Goal: Task Accomplishment & Management: Use online tool/utility

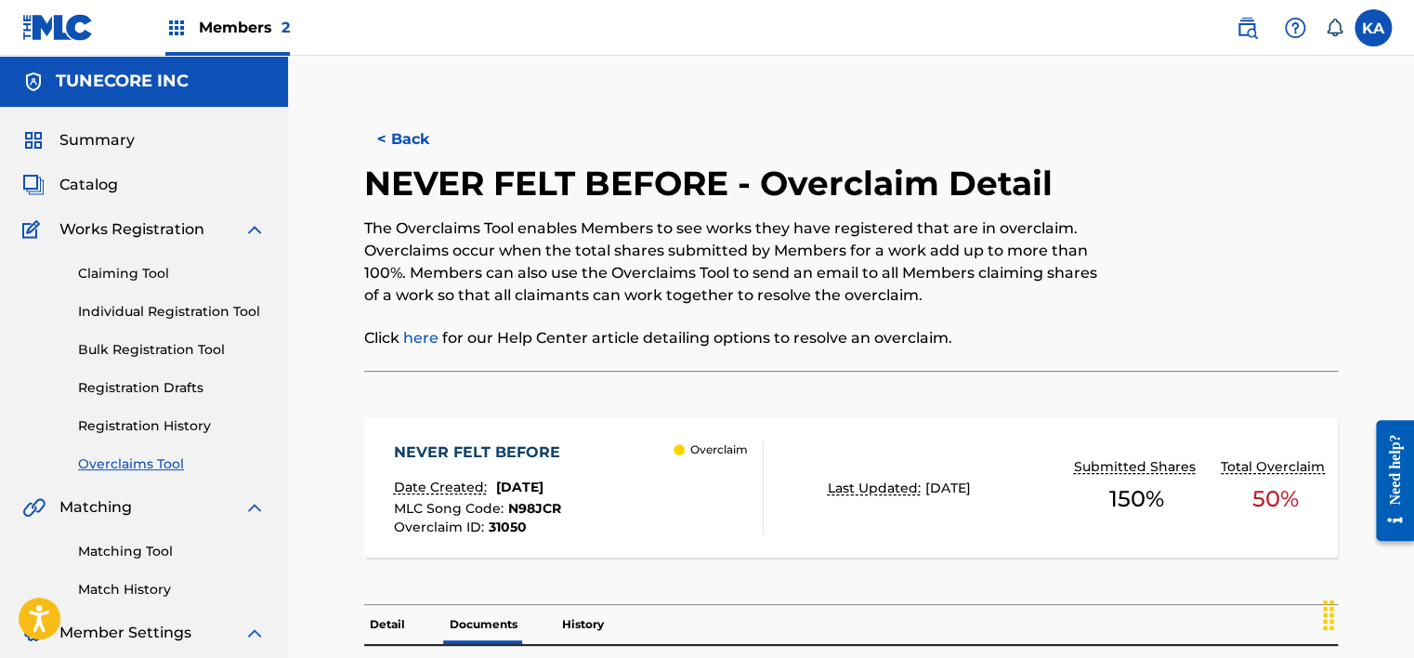
click at [167, 454] on div "Claiming Tool Individual Registration Tool Bulk Registration Tool Registration …" at bounding box center [143, 357] width 243 height 233
click at [169, 454] on link "Overclaims Tool" at bounding box center [172, 464] width 188 height 20
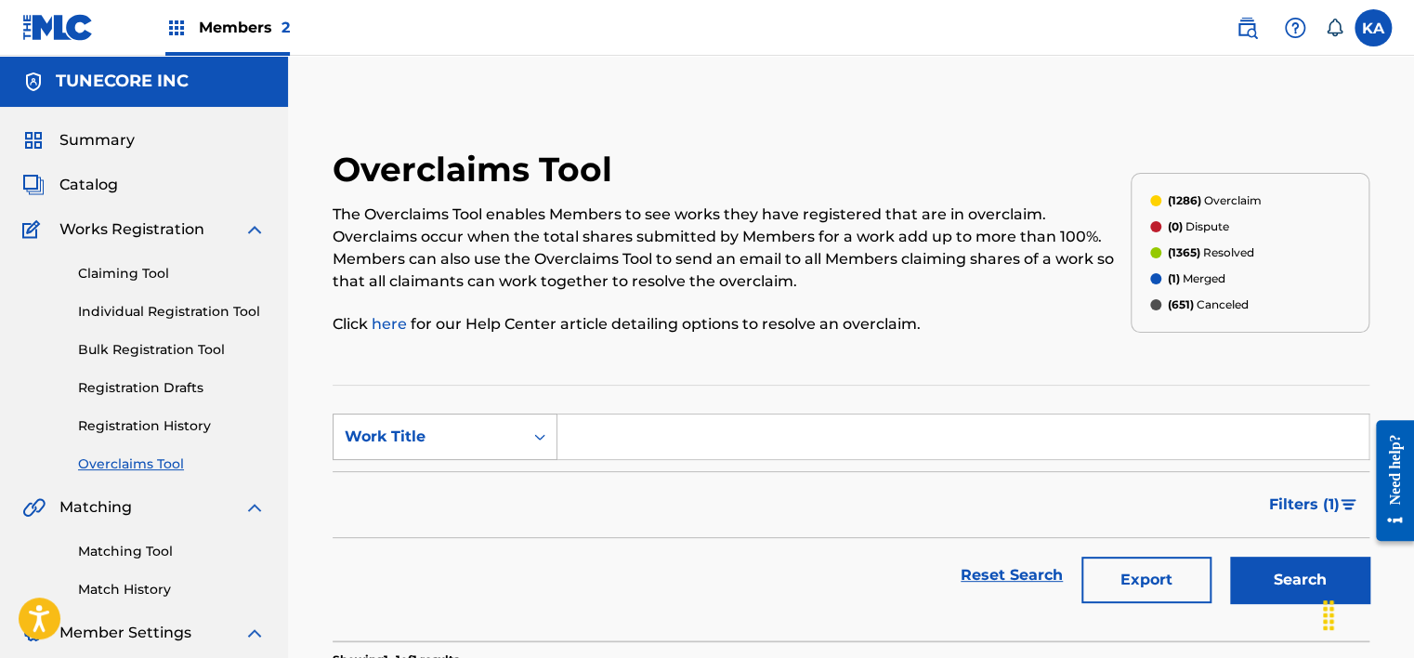
click at [507, 429] on div "Work Title" at bounding box center [428, 436] width 167 height 22
drag, startPoint x: 503, startPoint y: 484, endPoint x: 515, endPoint y: 484, distance: 11.1
click at [505, 485] on div "MLC Song Code" at bounding box center [444, 483] width 223 height 46
click at [654, 435] on input "Search Form" at bounding box center [962, 436] width 811 height 45
paste input "AY9B2T"
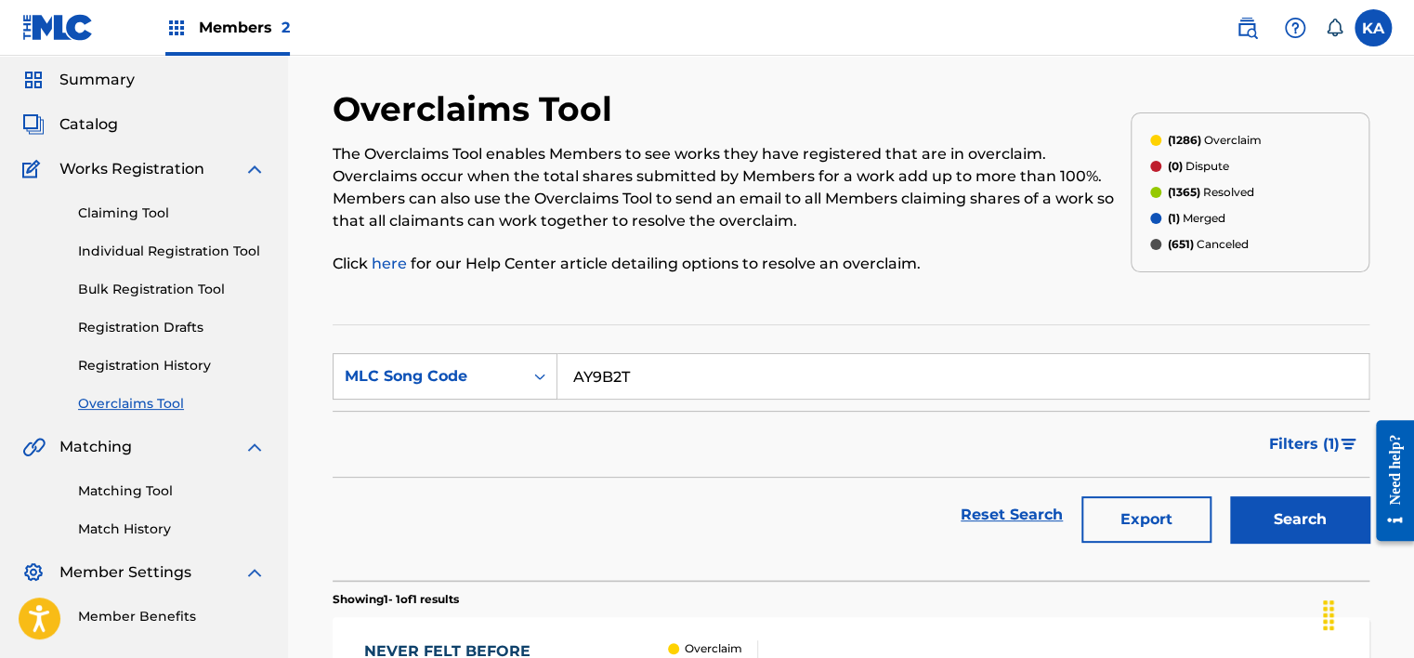
scroll to position [93, 0]
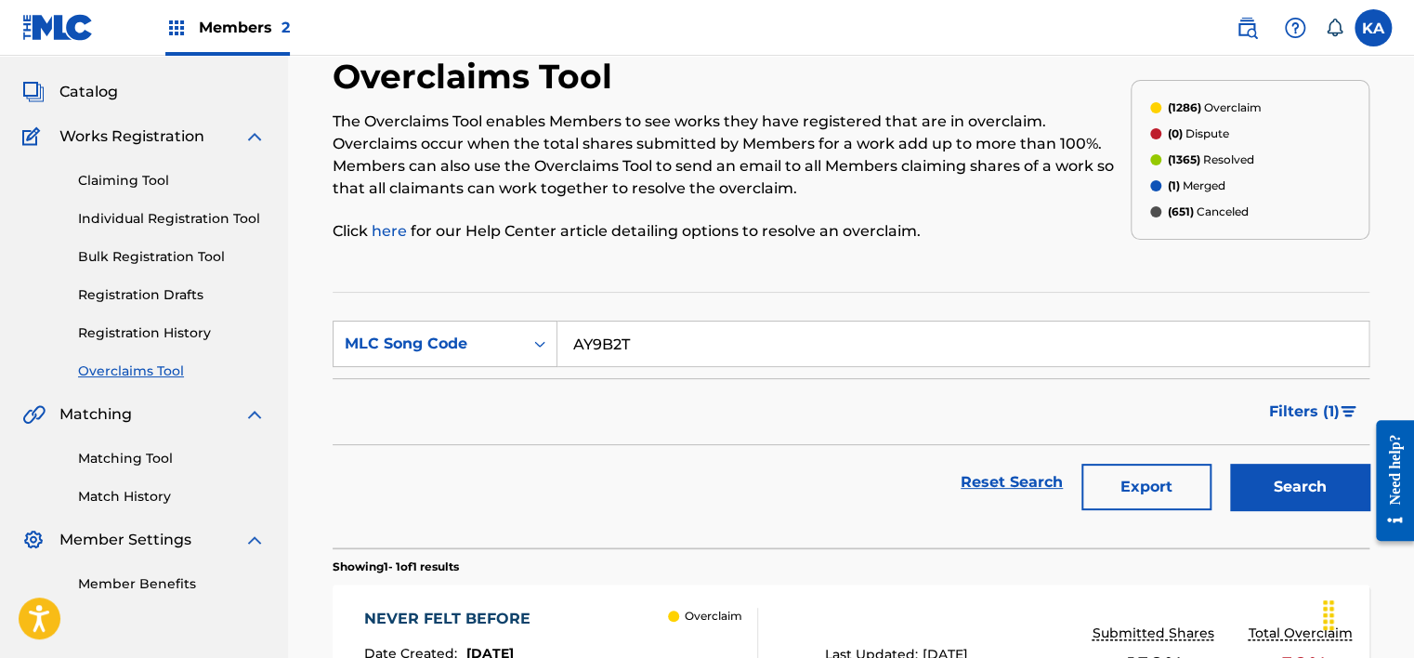
type input "AY9B2T"
click at [1320, 479] on button "Search" at bounding box center [1299, 486] width 139 height 46
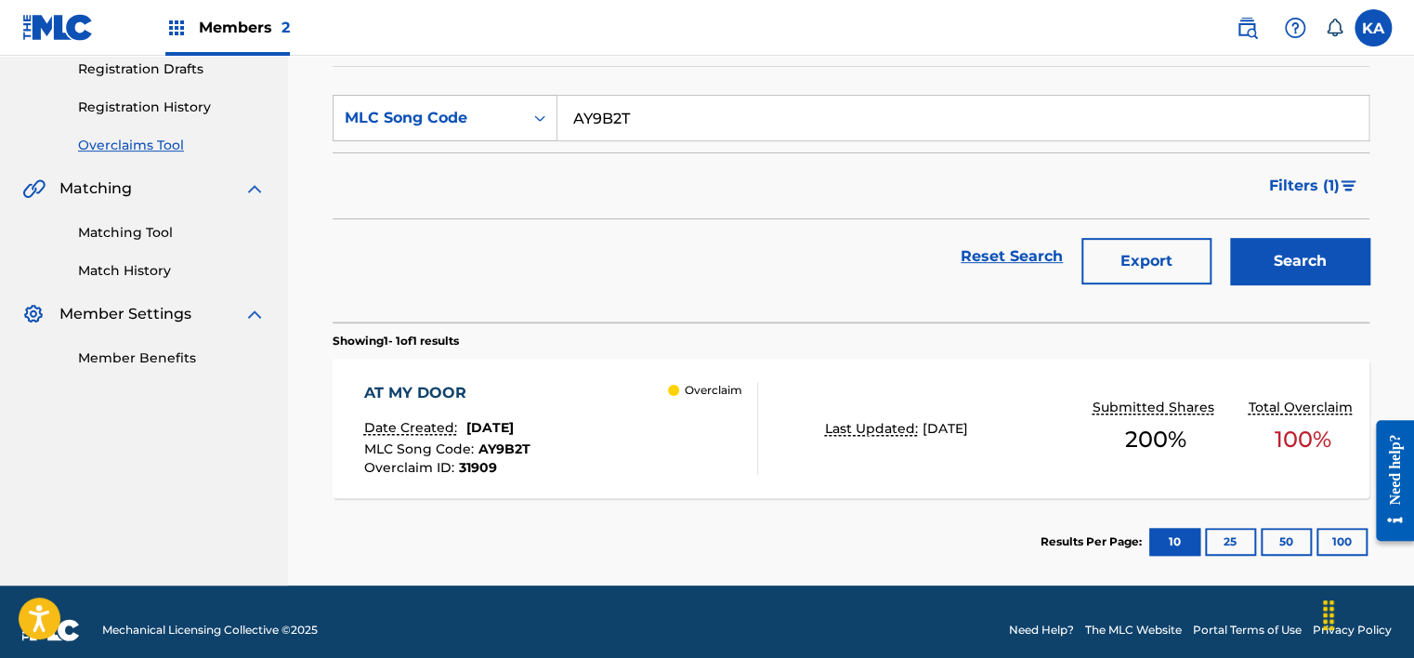
scroll to position [334, 0]
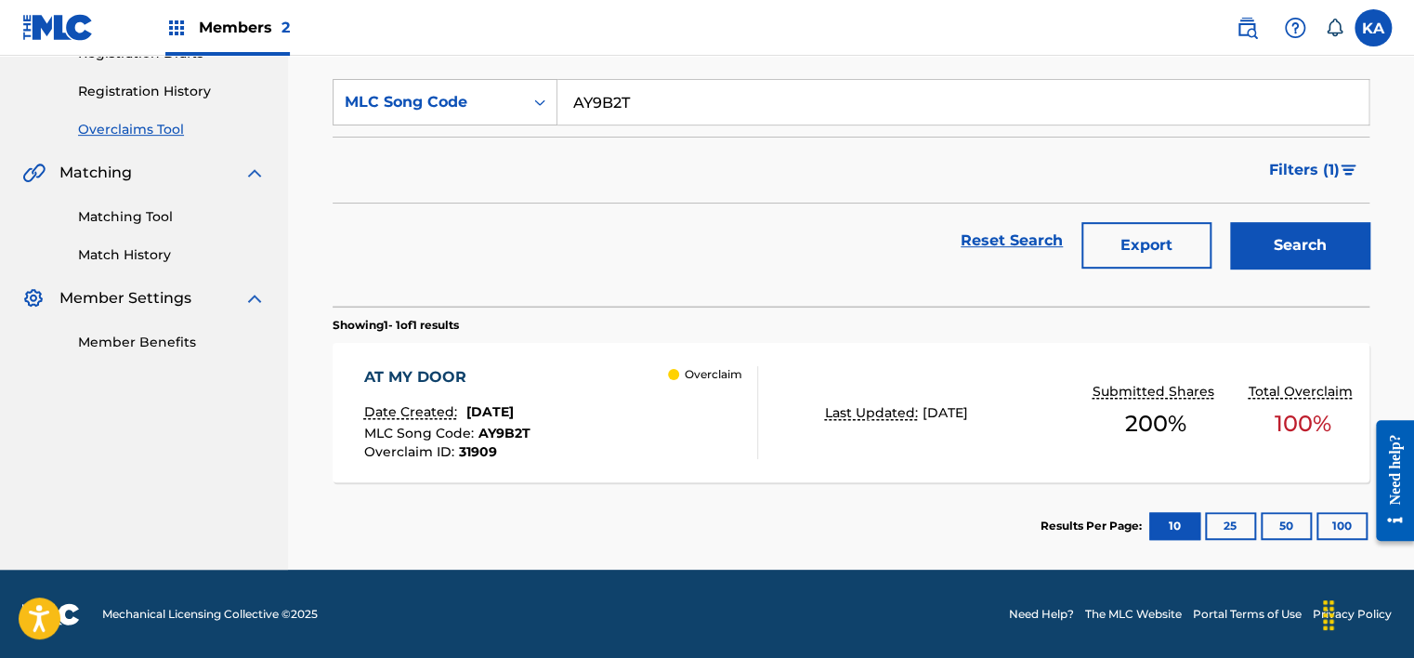
click at [619, 411] on div "AT MY DOOR Date Created: [DATE] MLC Song Code : AY9B2T Overclaim ID : 31909 Ove…" at bounding box center [560, 412] width 394 height 93
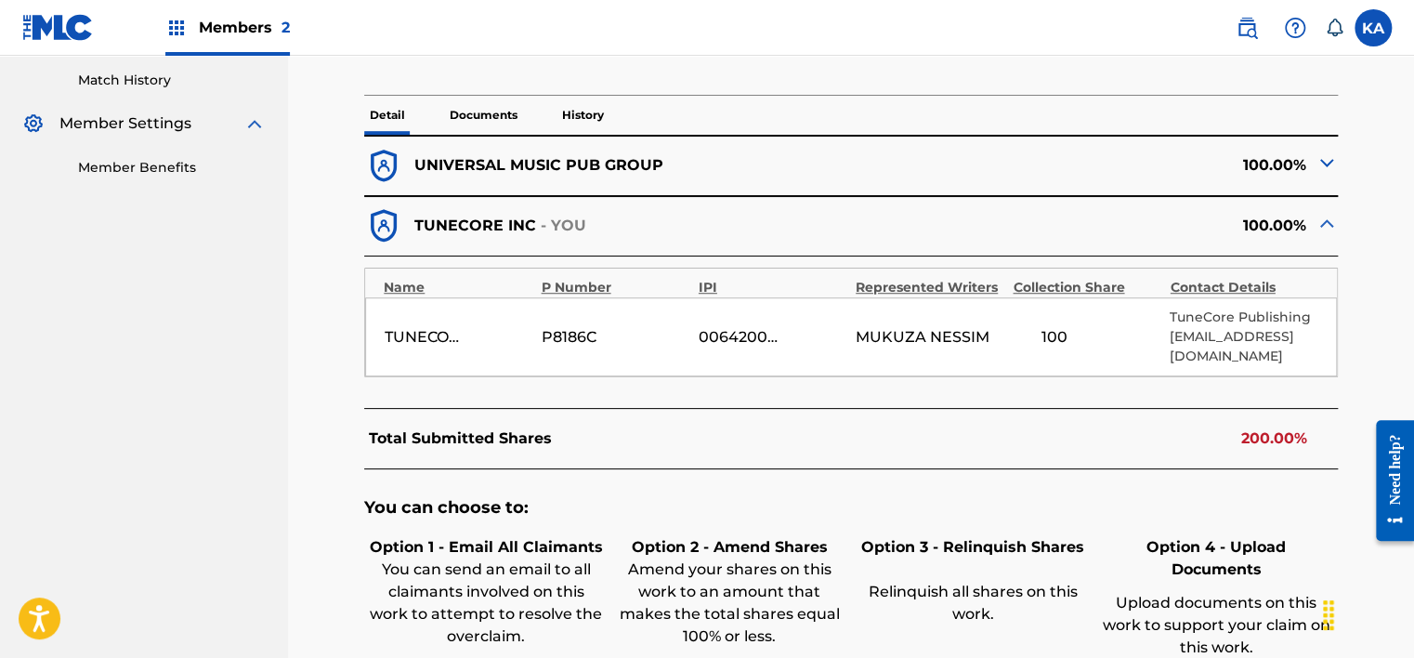
scroll to position [464, 0]
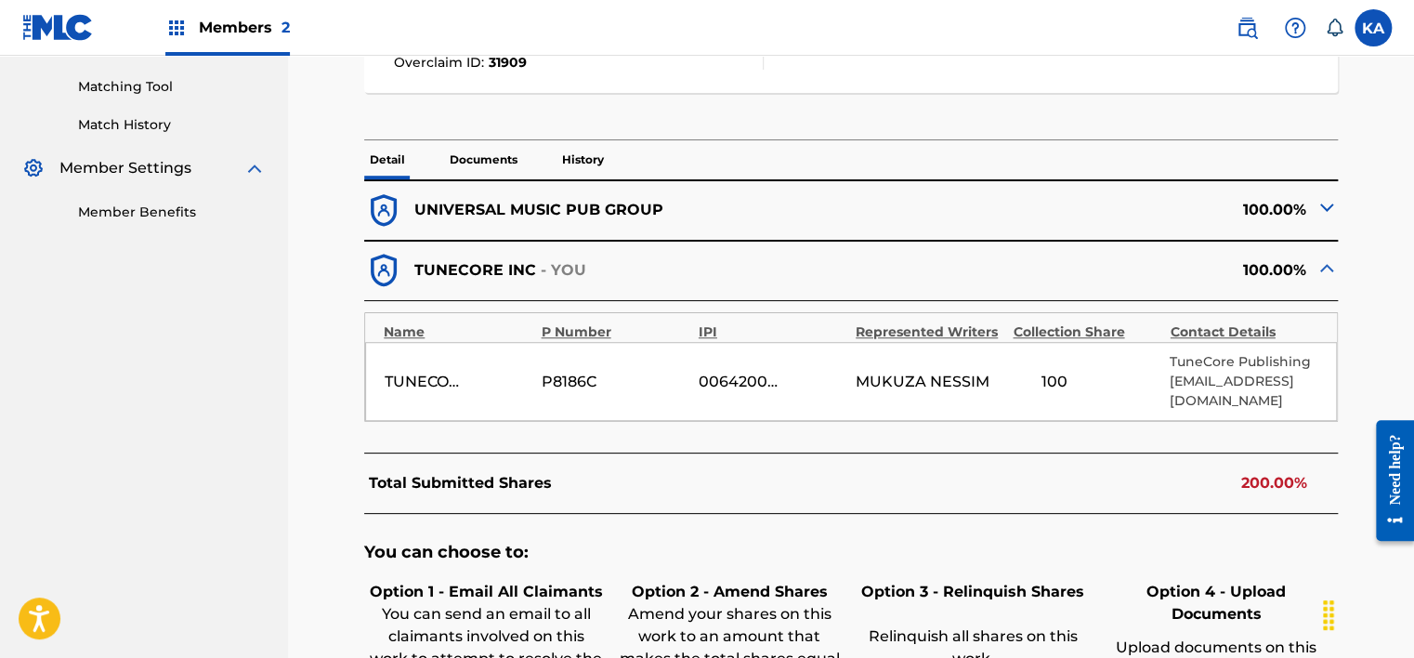
click at [1324, 205] on img at bounding box center [1326, 207] width 22 height 22
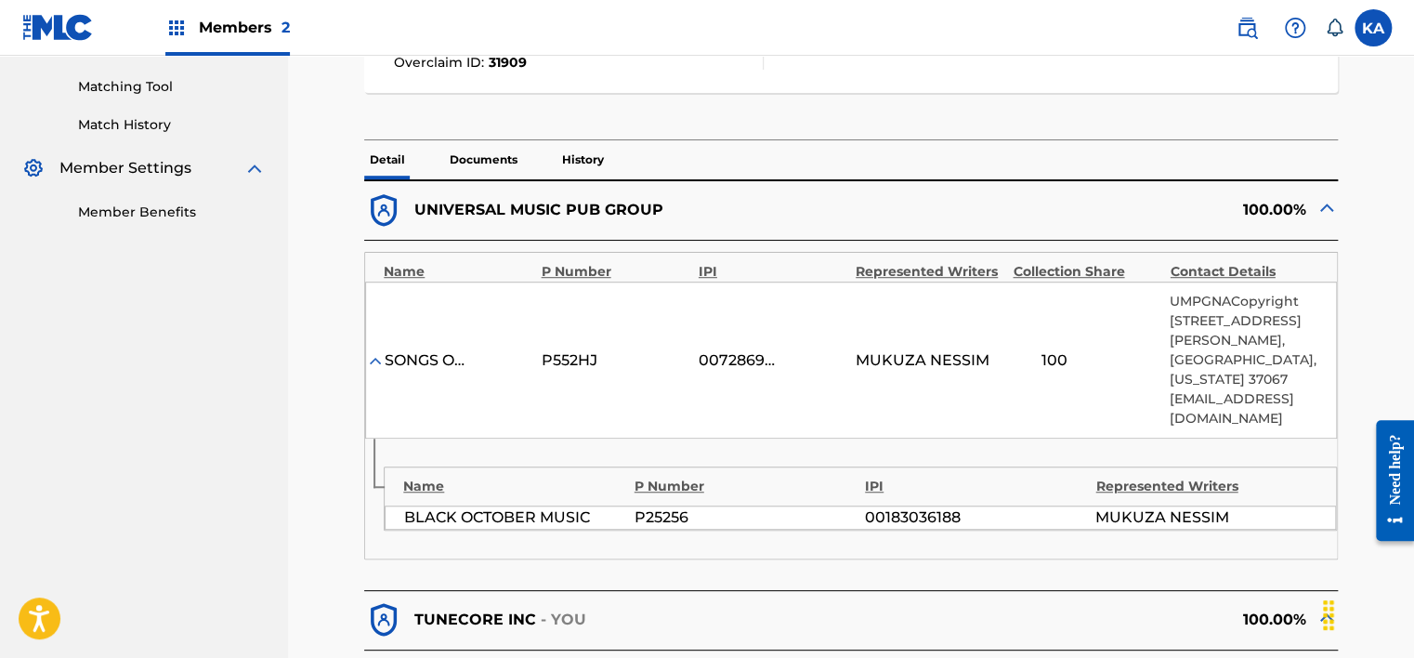
click at [501, 152] on p "Documents" at bounding box center [483, 159] width 79 height 39
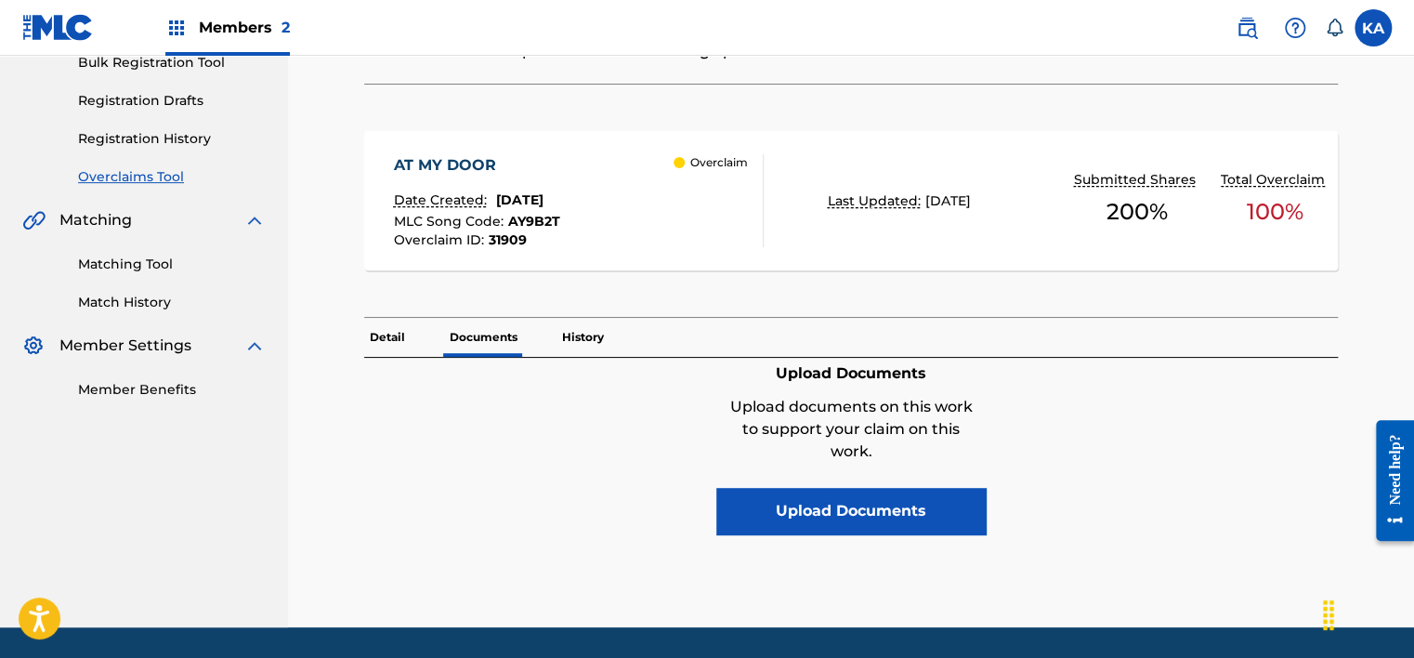
scroll to position [345, 0]
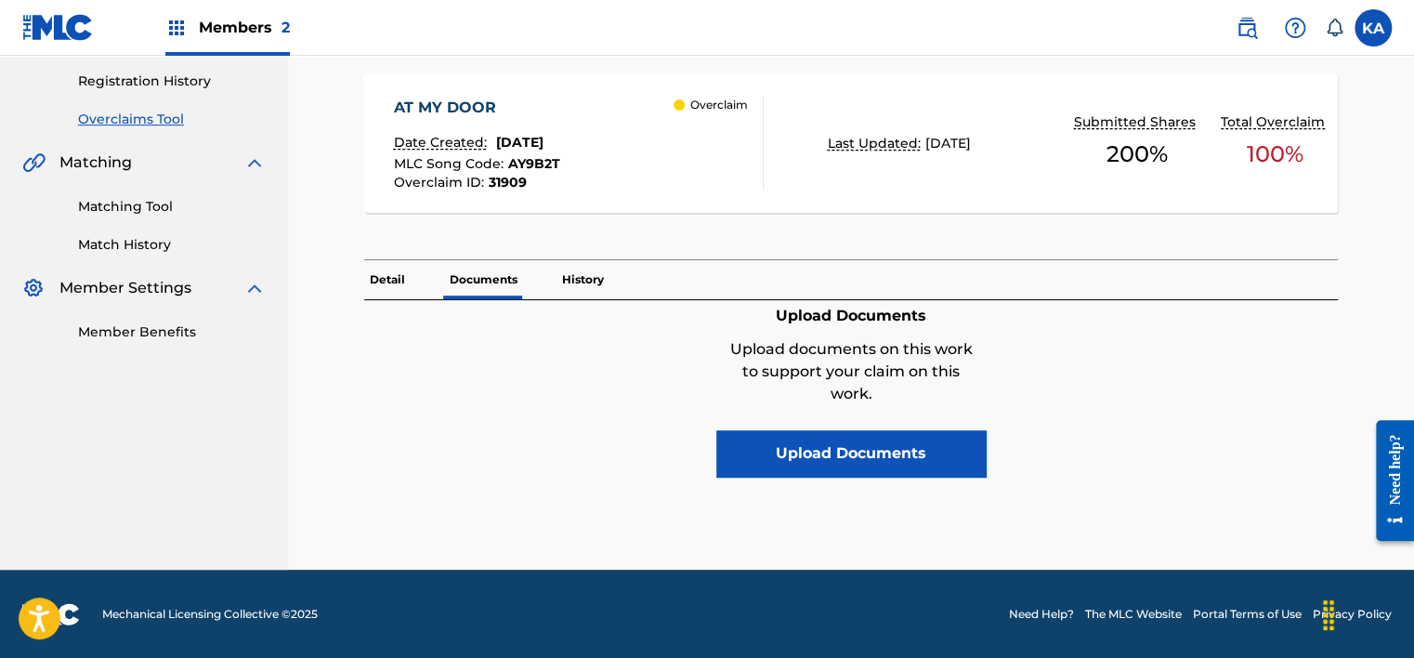
click at [785, 448] on button "Upload Documents" at bounding box center [850, 453] width 269 height 46
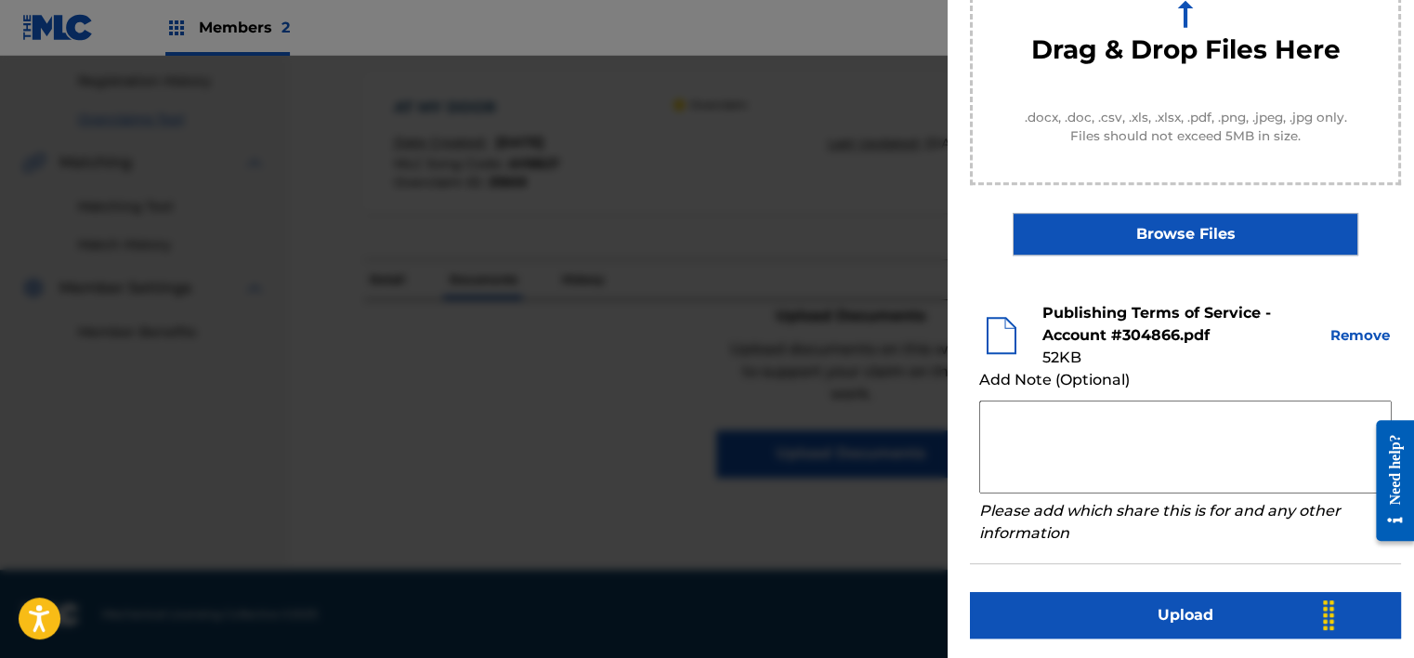
scroll to position [294, 0]
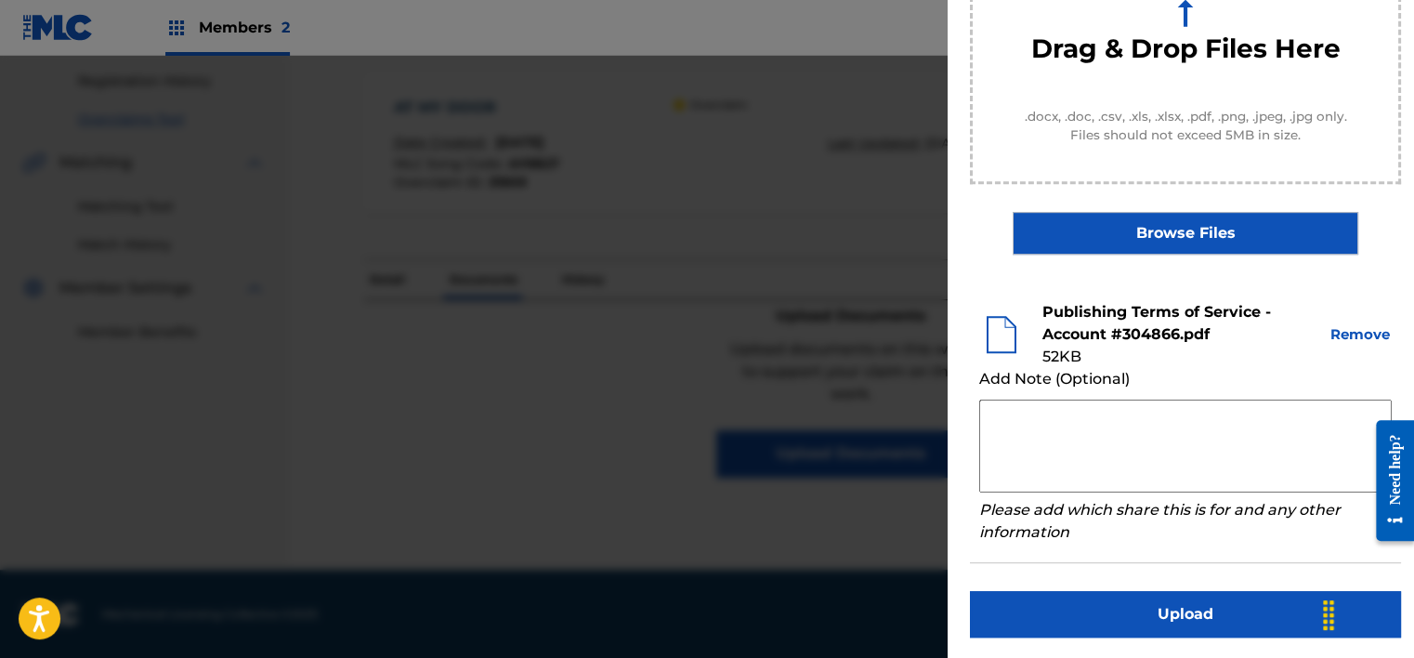
click at [1129, 594] on button "Upload" at bounding box center [1185, 614] width 431 height 46
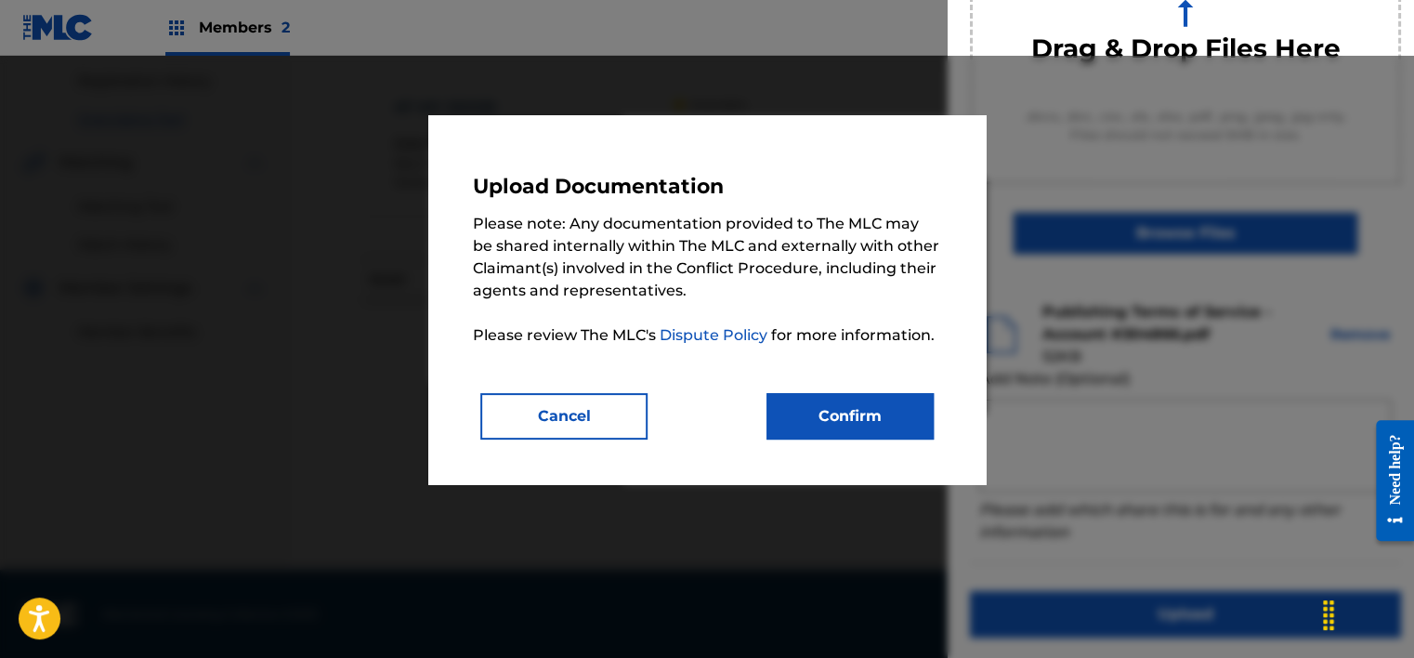
click at [851, 424] on button "Confirm" at bounding box center [849, 416] width 167 height 46
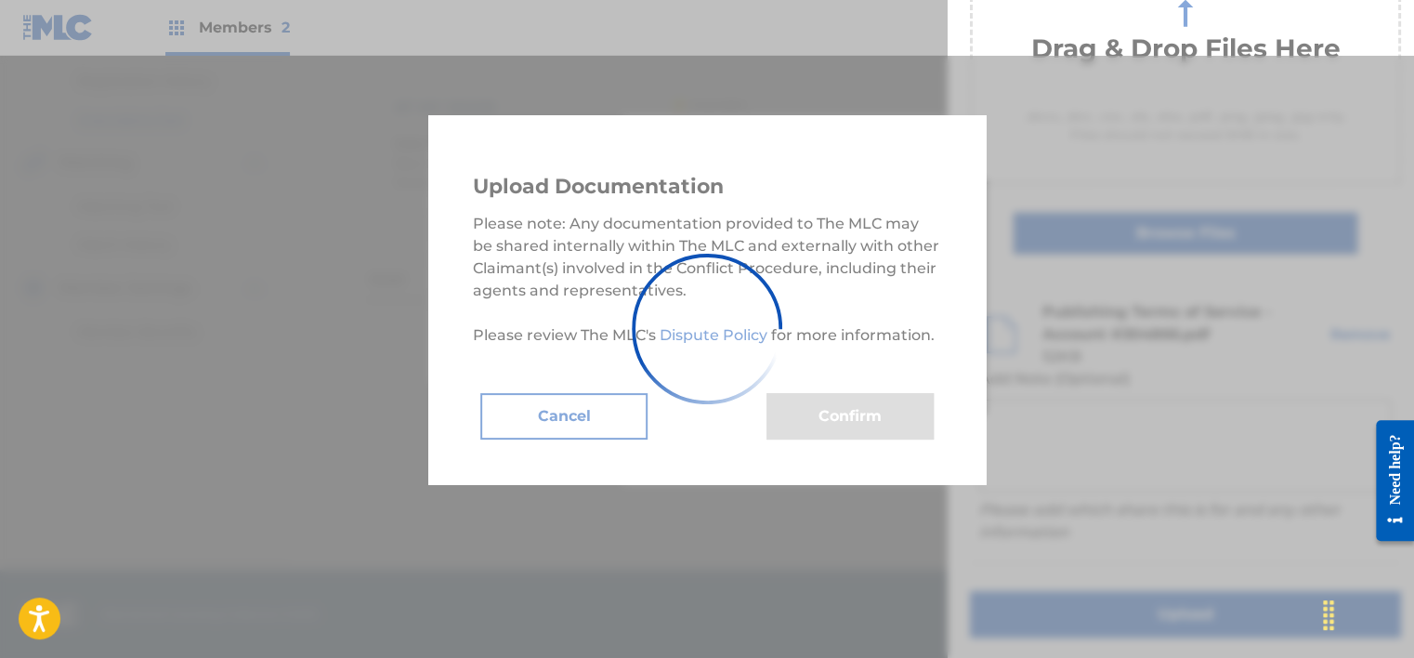
scroll to position [170, 0]
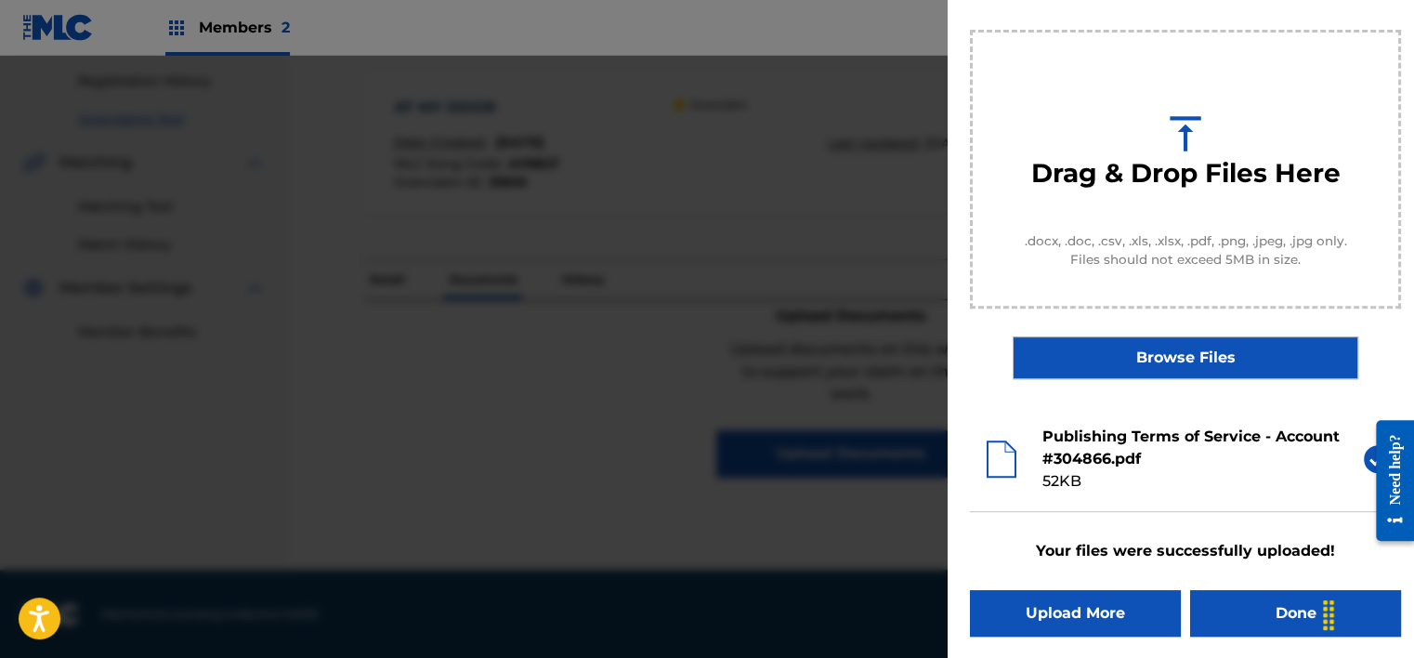
click at [1242, 587] on div "Upload Documentation Please select the file you want to upload. Your files shou…" at bounding box center [1185, 244] width 476 height 829
click at [1276, 611] on button "Done" at bounding box center [1295, 613] width 211 height 46
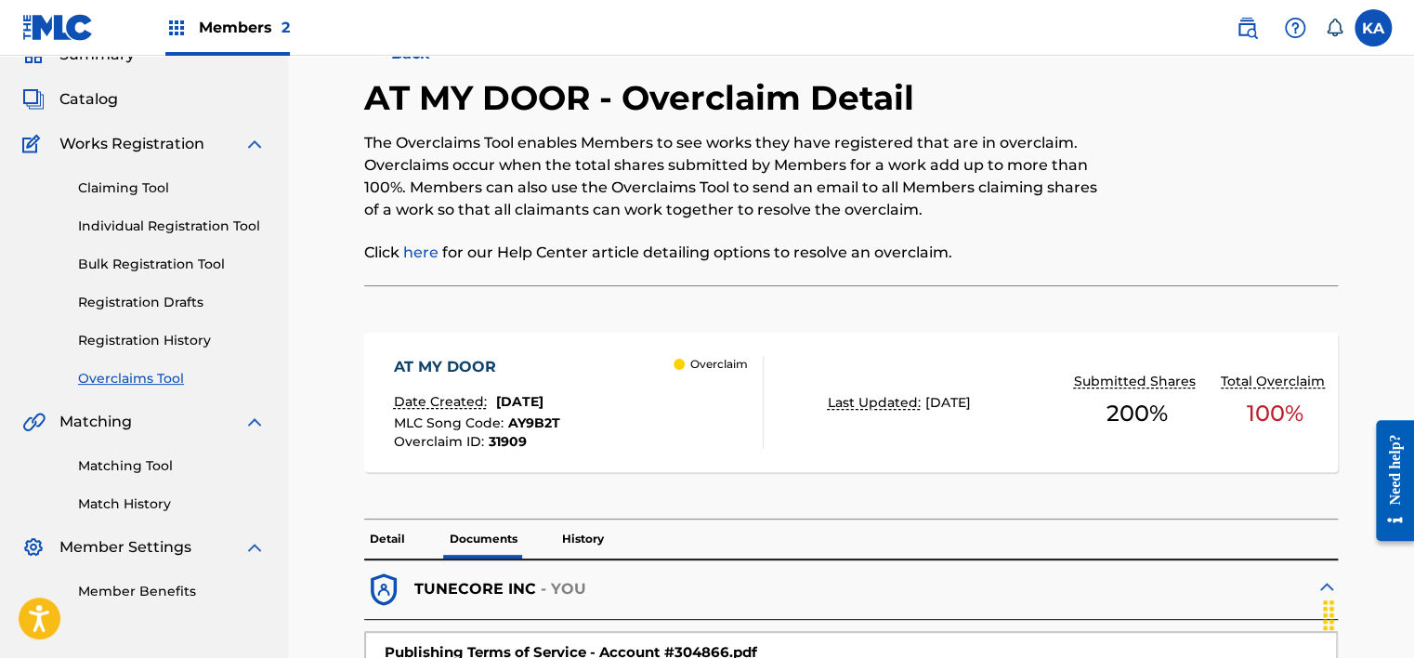
scroll to position [0, 0]
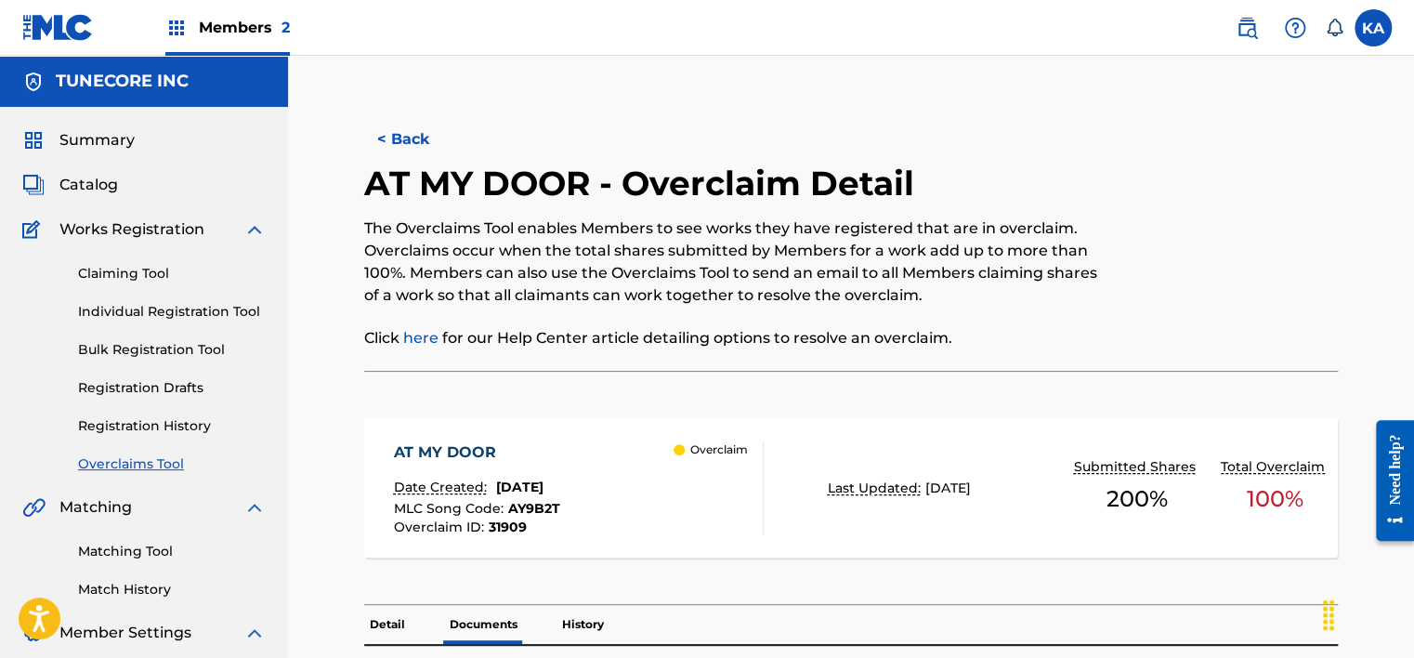
click at [163, 457] on link "Overclaims Tool" at bounding box center [172, 464] width 188 height 20
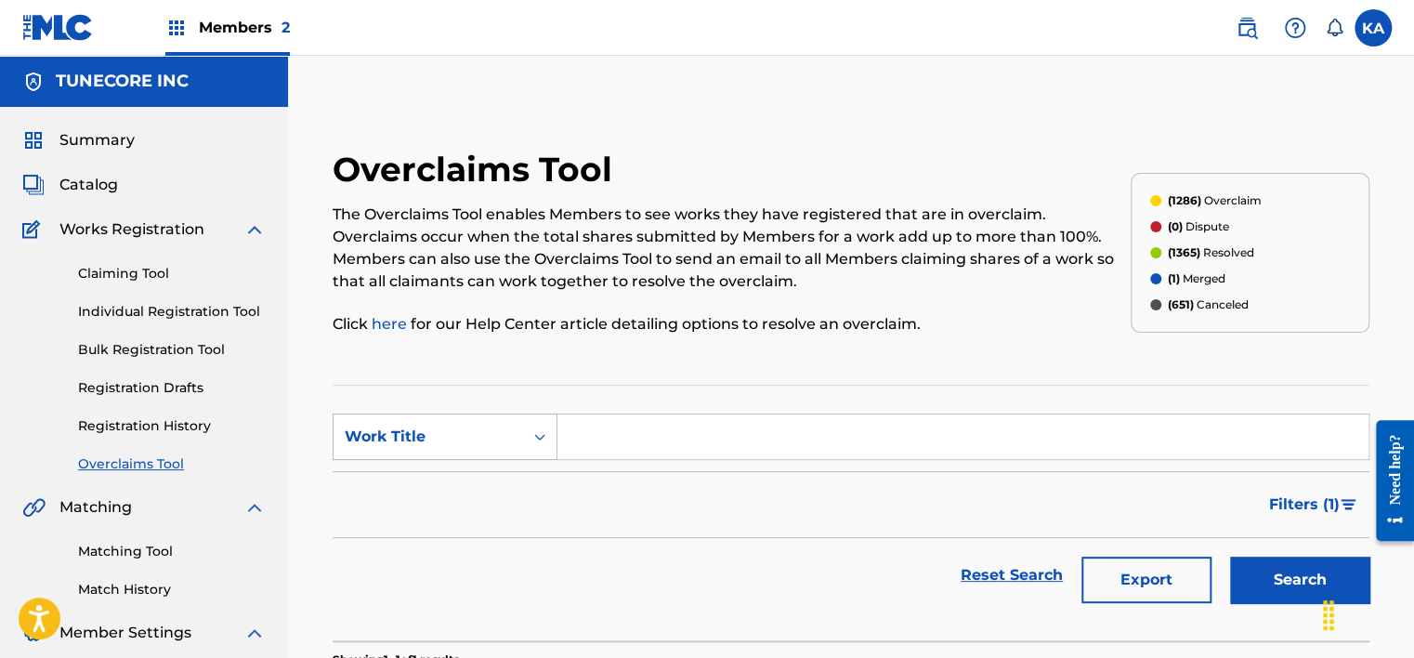
click at [460, 424] on div "Work Title" at bounding box center [427, 436] width 189 height 35
drag, startPoint x: 438, startPoint y: 490, endPoint x: 453, endPoint y: 485, distance: 15.9
click at [438, 490] on div "MLC Song Code" at bounding box center [444, 483] width 223 height 46
click at [604, 435] on input "Search Form" at bounding box center [962, 436] width 811 height 45
paste input "A96CPD"
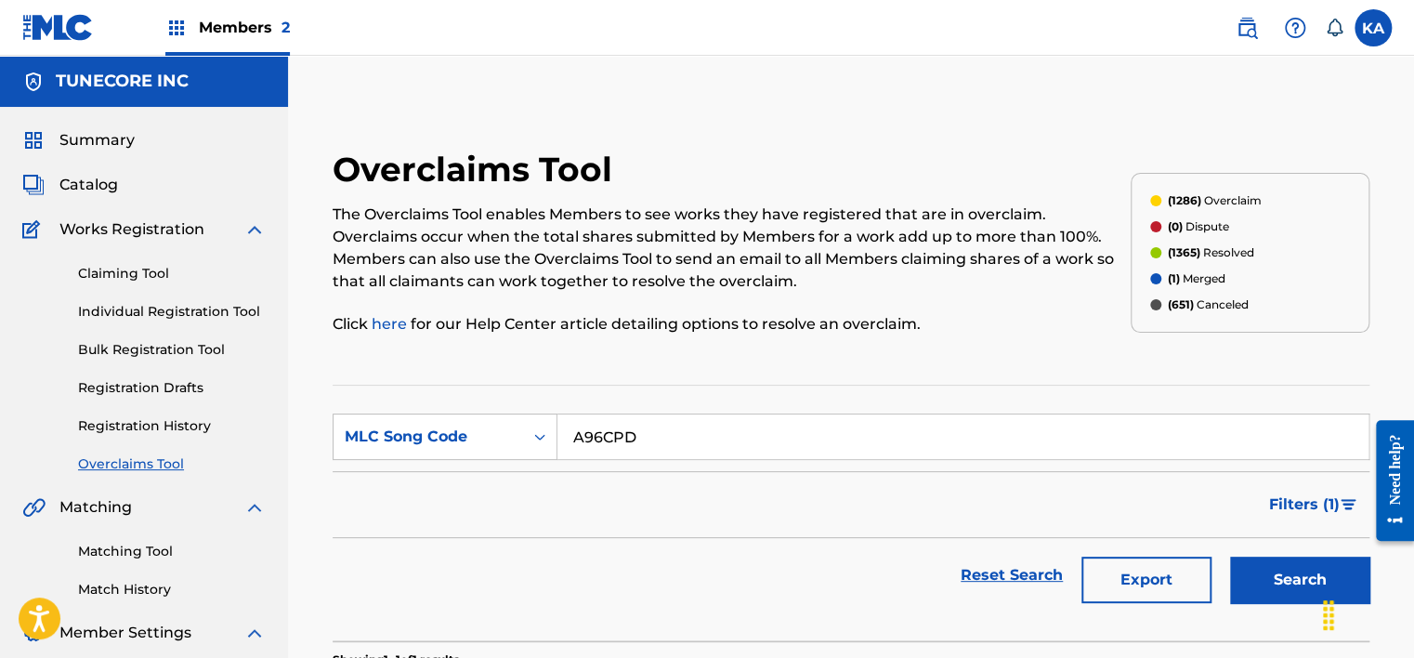
type input "A96CPD"
click at [1298, 579] on button "Search" at bounding box center [1299, 579] width 139 height 46
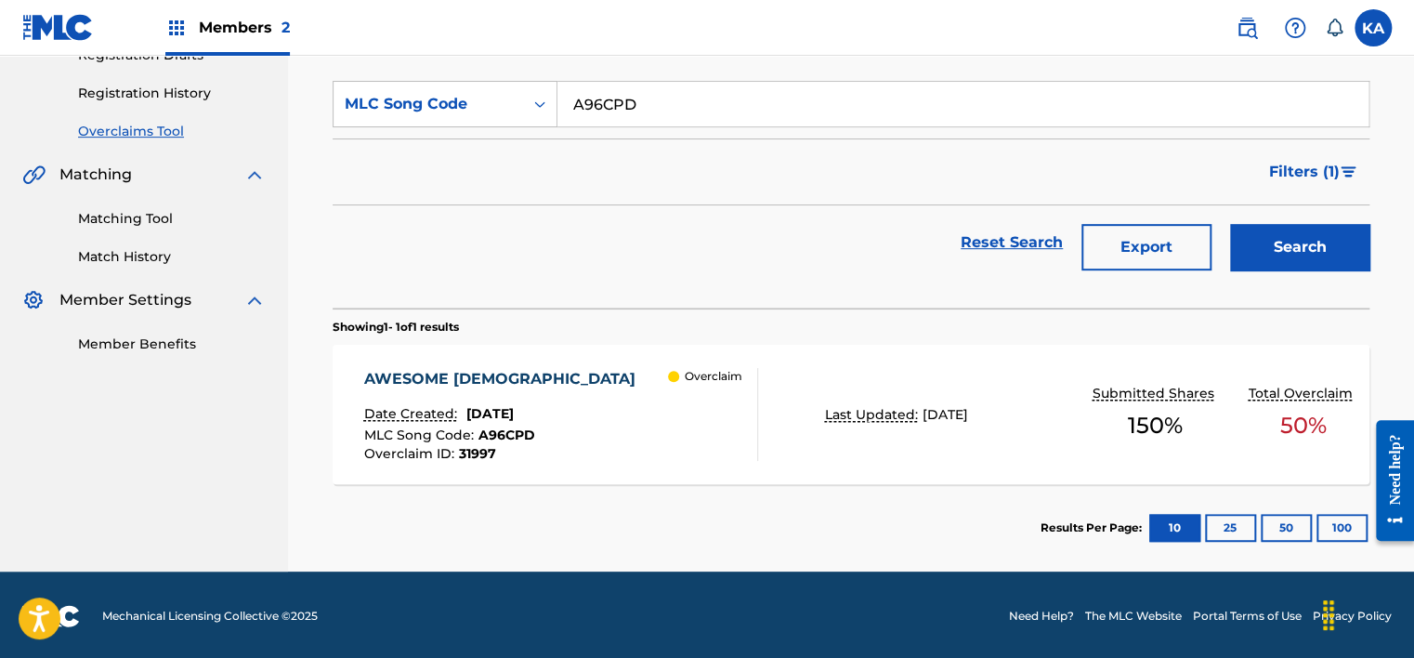
scroll to position [334, 0]
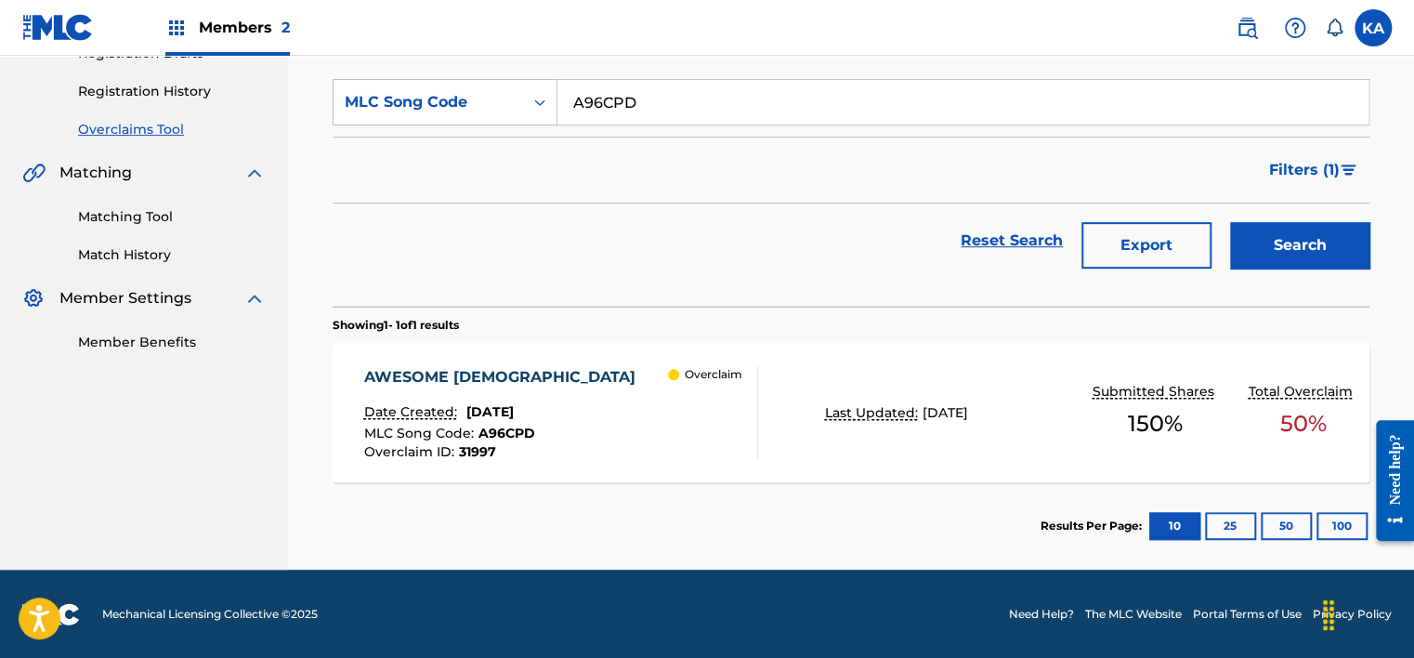
click at [990, 439] on div "AWESOME [DEMOGRAPHIC_DATA] Date Created: [DATE] MLC Song Code : A96CPD Overclai…" at bounding box center [851, 412] width 1037 height 139
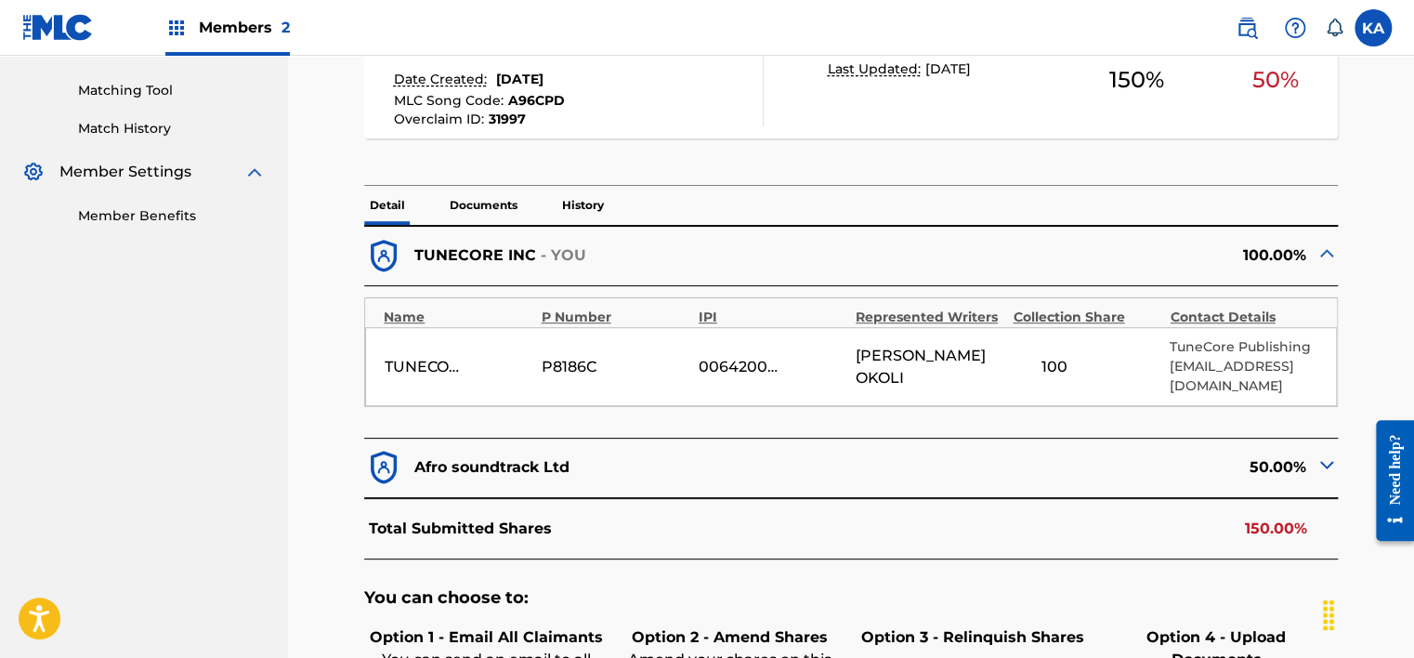
scroll to position [464, 0]
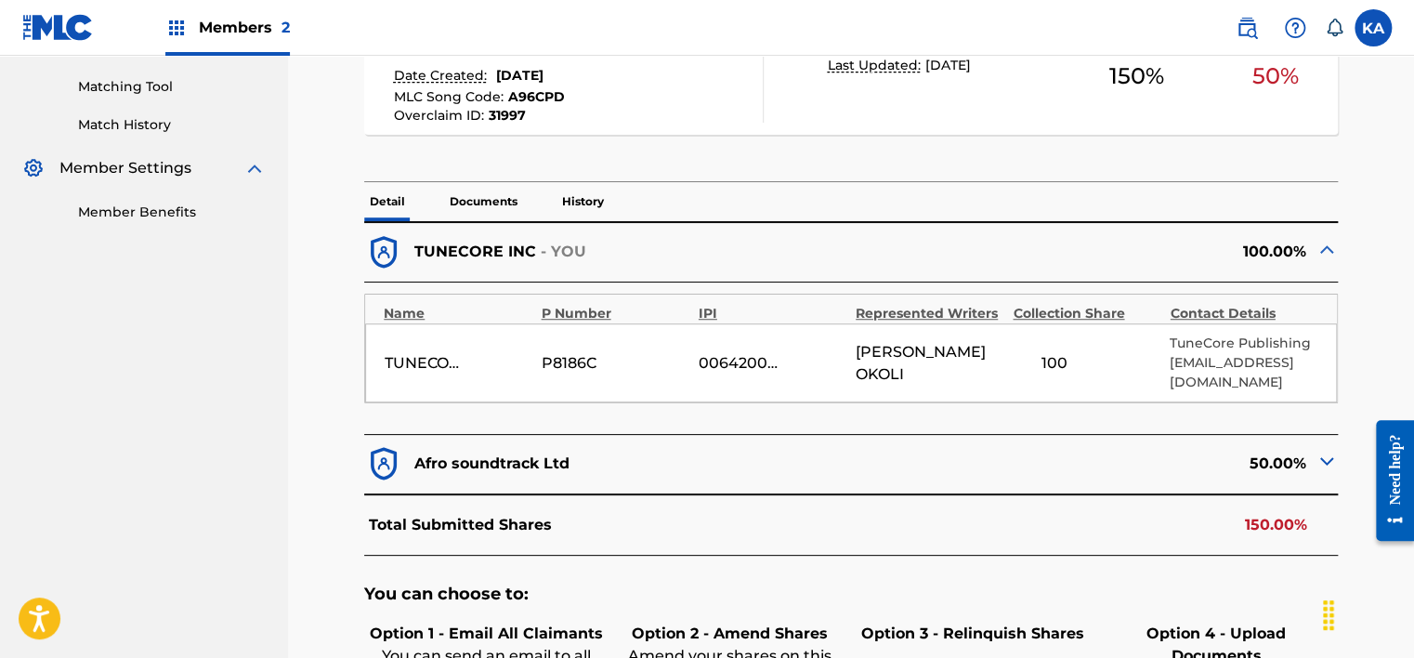
click at [1321, 450] on img at bounding box center [1326, 461] width 22 height 22
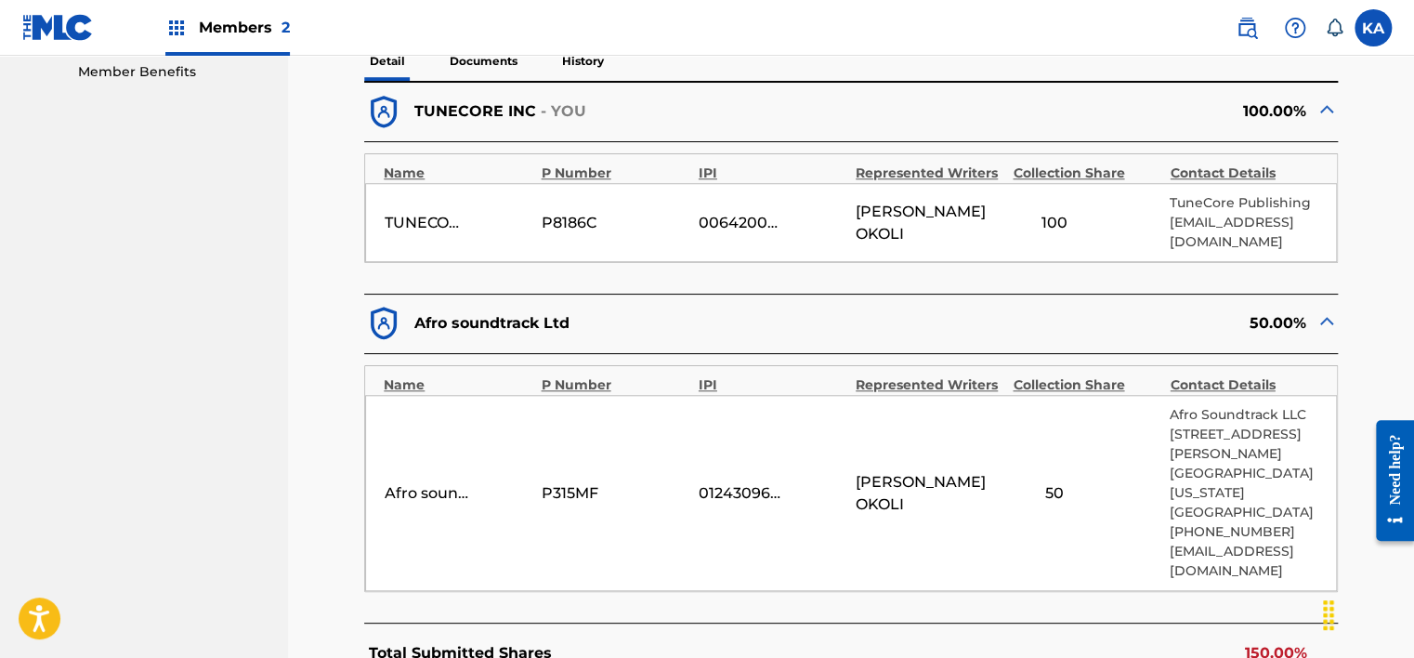
scroll to position [557, 0]
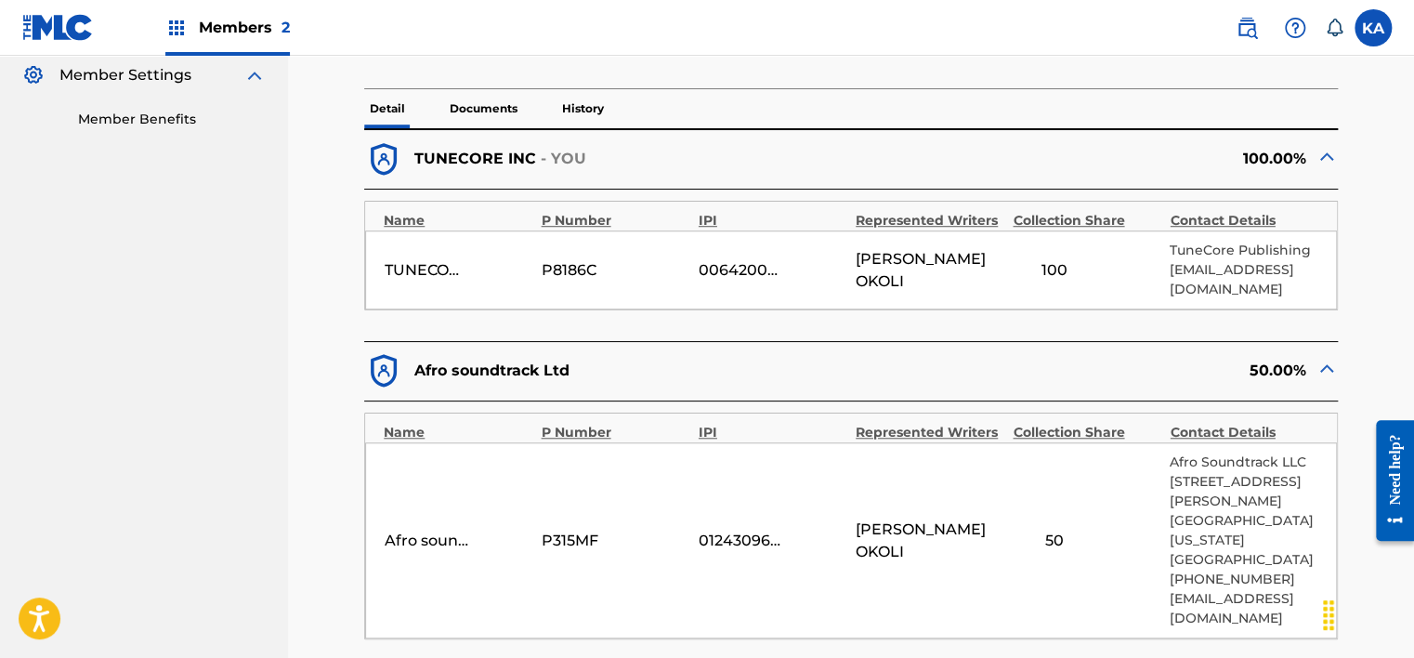
click at [1326, 357] on img at bounding box center [1326, 368] width 22 height 22
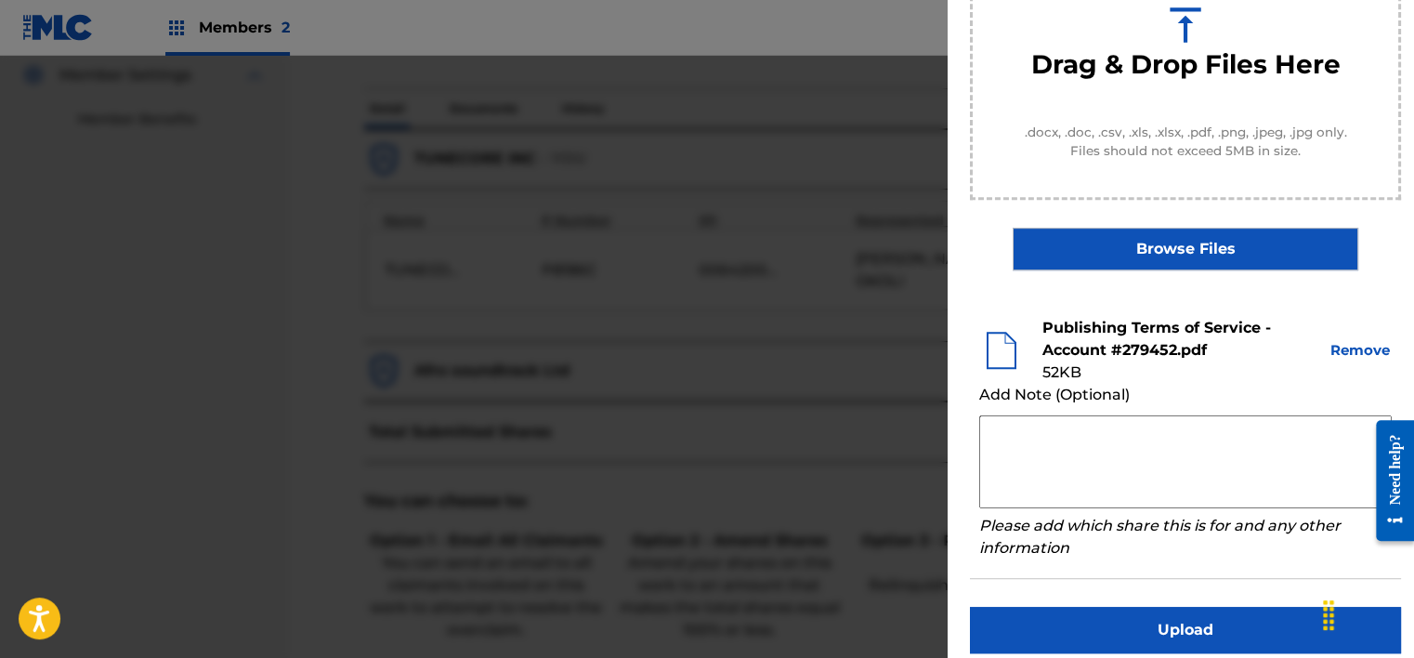
scroll to position [294, 0]
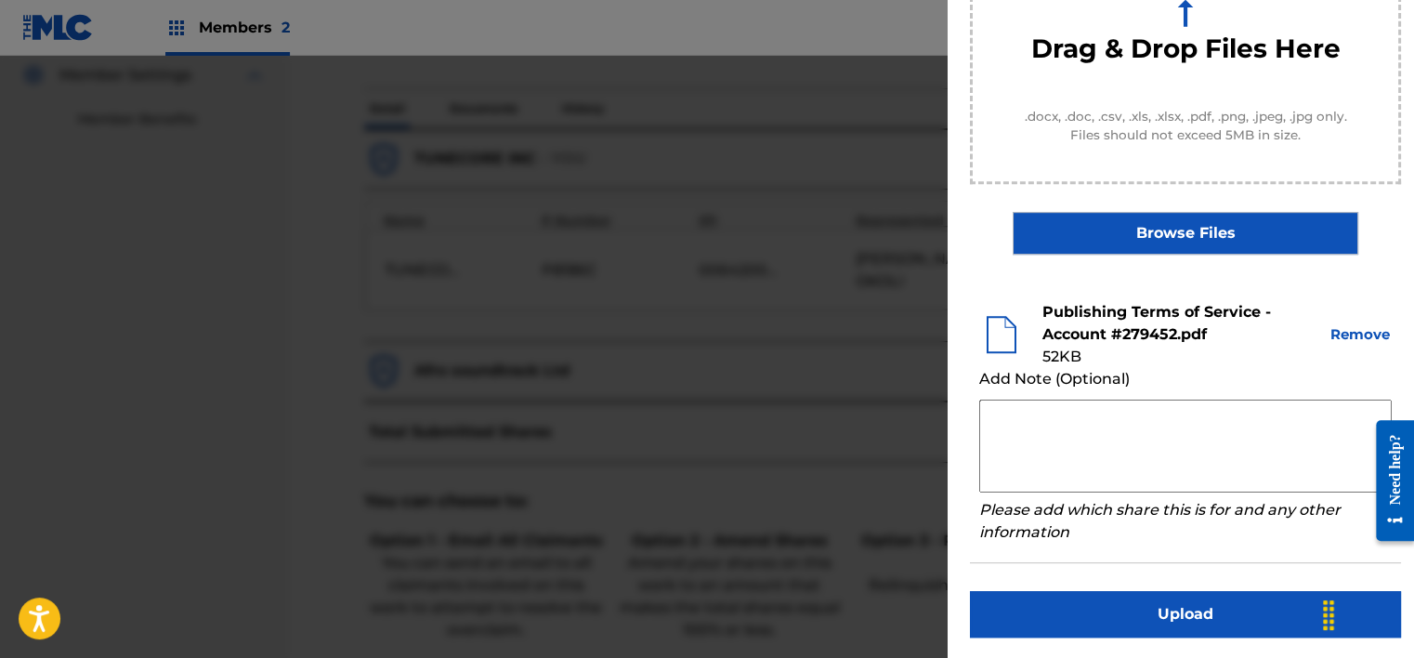
click at [1079, 616] on button "Upload" at bounding box center [1185, 614] width 431 height 46
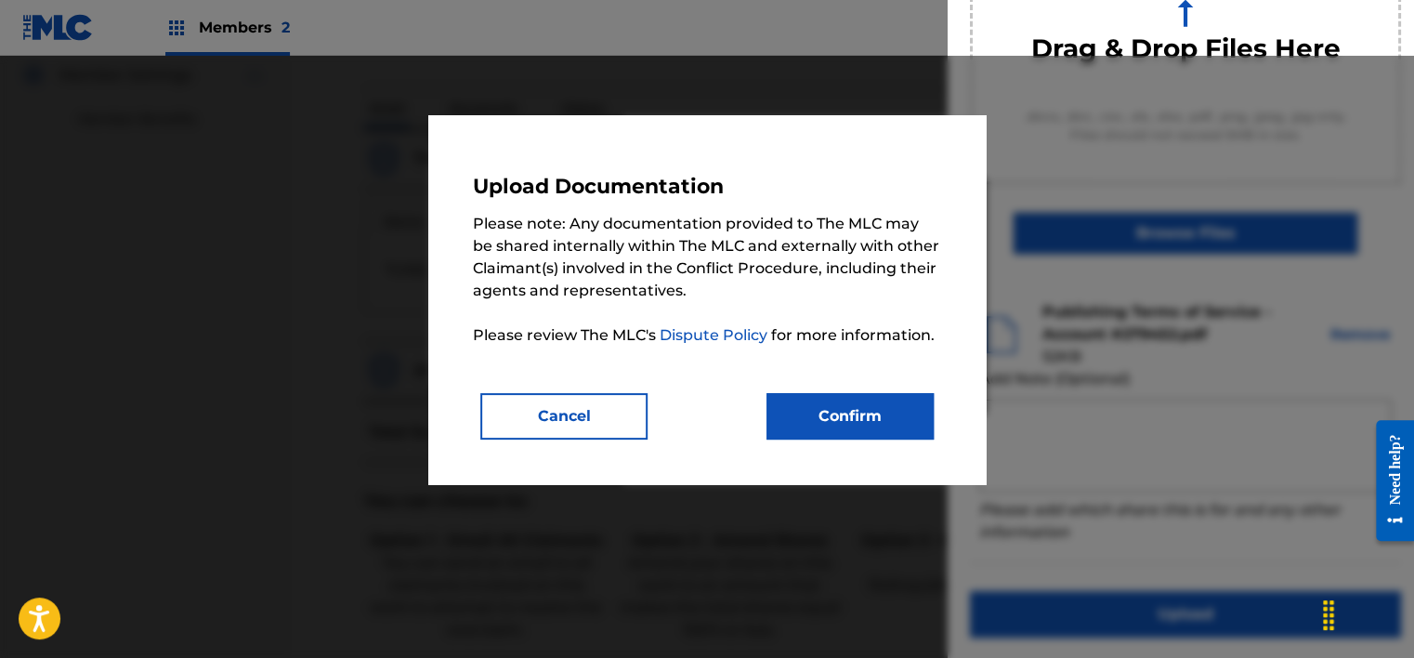
click at [862, 424] on button "Confirm" at bounding box center [849, 416] width 167 height 46
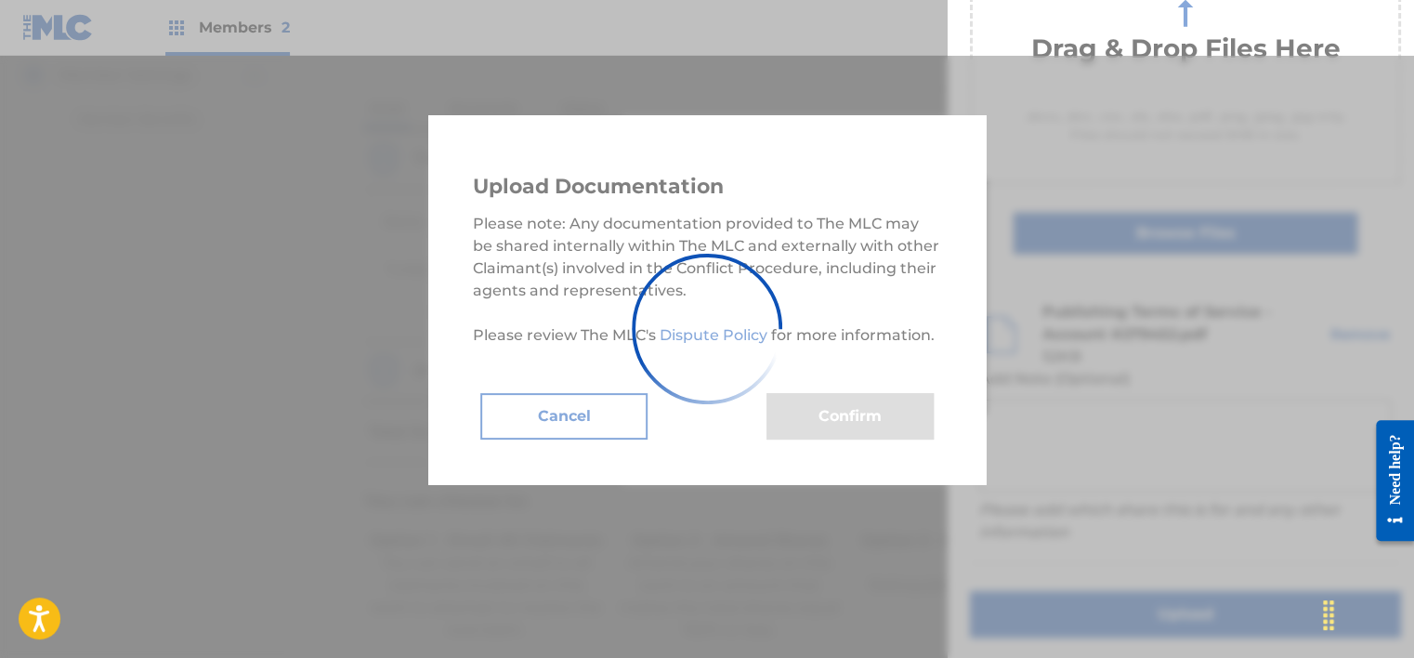
scroll to position [170, 0]
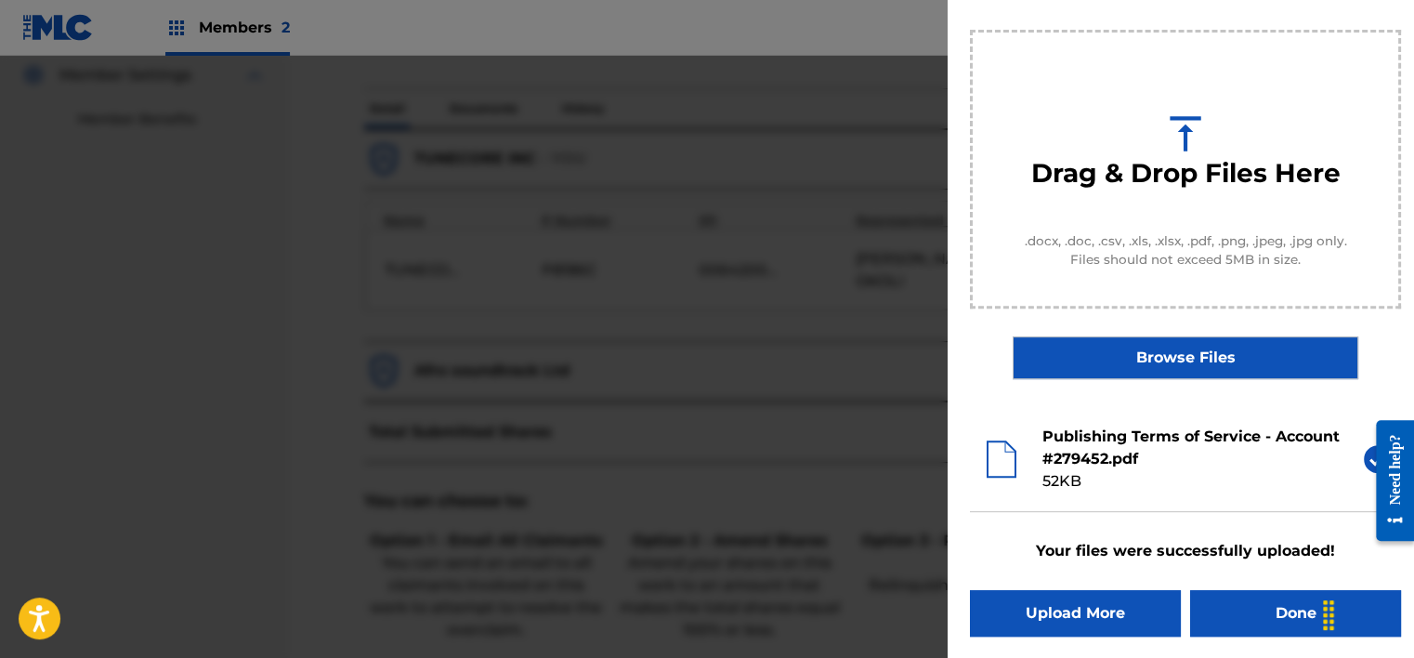
click at [1289, 603] on button "Done" at bounding box center [1295, 613] width 211 height 46
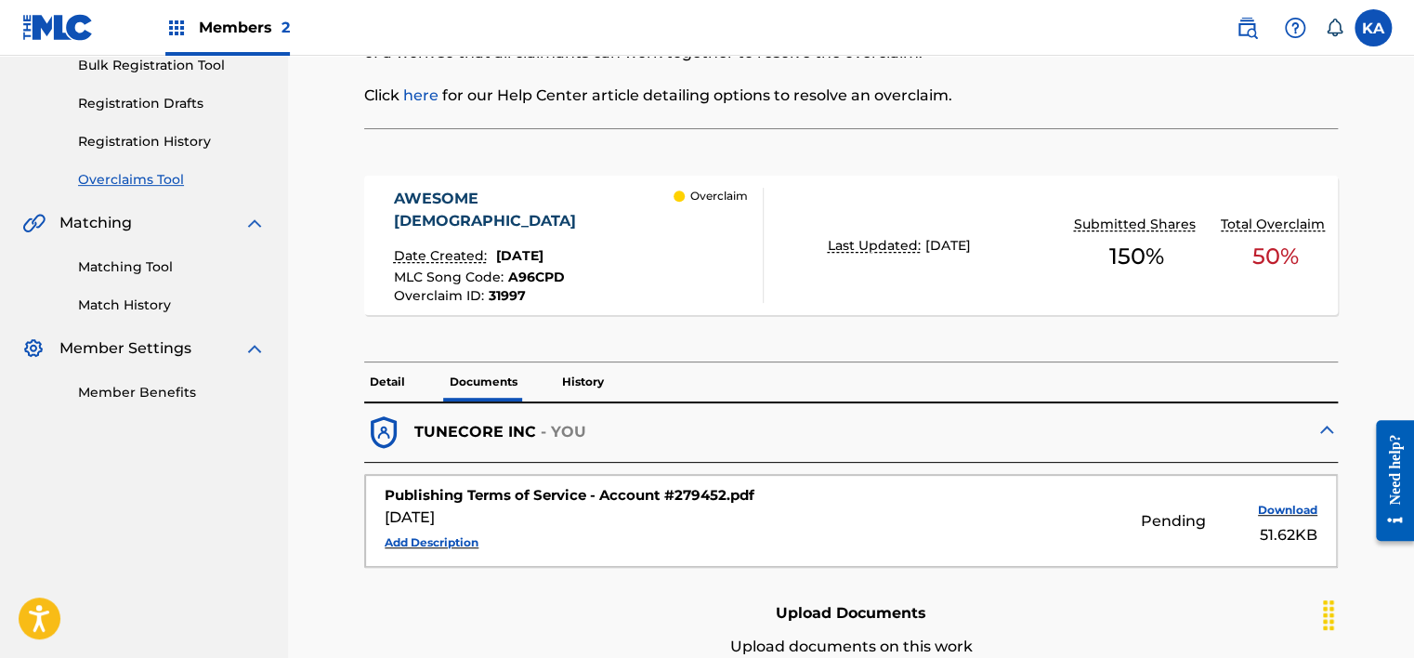
scroll to position [186, 0]
